Goal: Check status: Check status

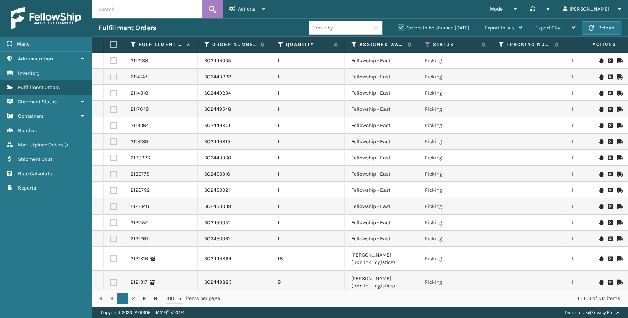
click at [145, 14] on input "text" at bounding box center [147, 9] width 110 height 18
paste input "SO2441330"
type input "SO2441330"
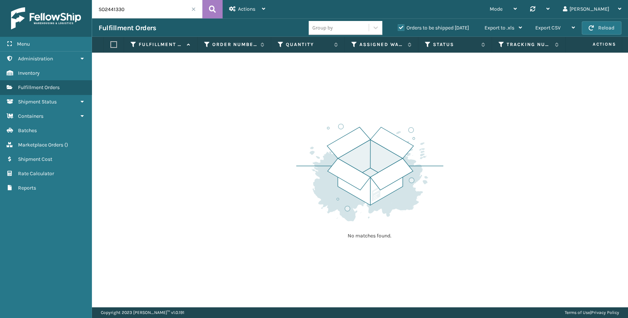
click at [400, 26] on label "Orders to be shipped [DATE]" at bounding box center [433, 28] width 71 height 6
click at [398, 26] on input "Orders to be shipped [DATE]" at bounding box center [398, 26] width 0 height 5
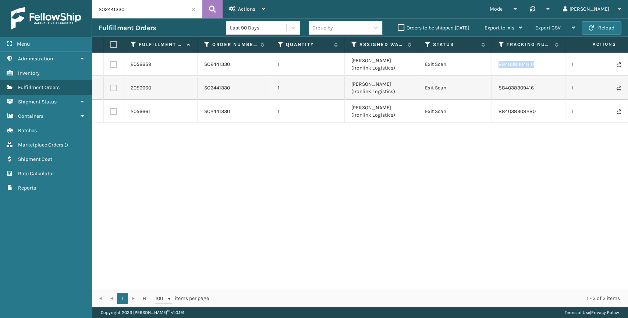
drag, startPoint x: 537, startPoint y: 65, endPoint x: 498, endPoint y: 68, distance: 39.1
click at [498, 68] on td "884038304610" at bounding box center [529, 65] width 74 height 24
copy link "884038304610"
drag, startPoint x: 540, startPoint y: 91, endPoint x: 498, endPoint y: 89, distance: 41.6
click at [498, 89] on td "884038309416" at bounding box center [529, 88] width 74 height 24
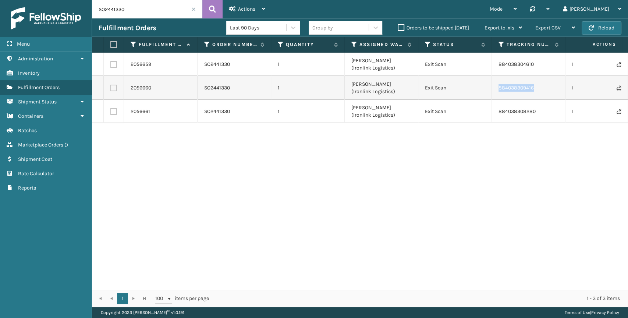
copy link "884038309416"
drag, startPoint x: 543, startPoint y: 115, endPoint x: 497, endPoint y: 113, distance: 46.1
click at [497, 113] on td "884038308280" at bounding box center [529, 112] width 74 height 24
copy link "884038308280"
